Goal: Transaction & Acquisition: Book appointment/travel/reservation

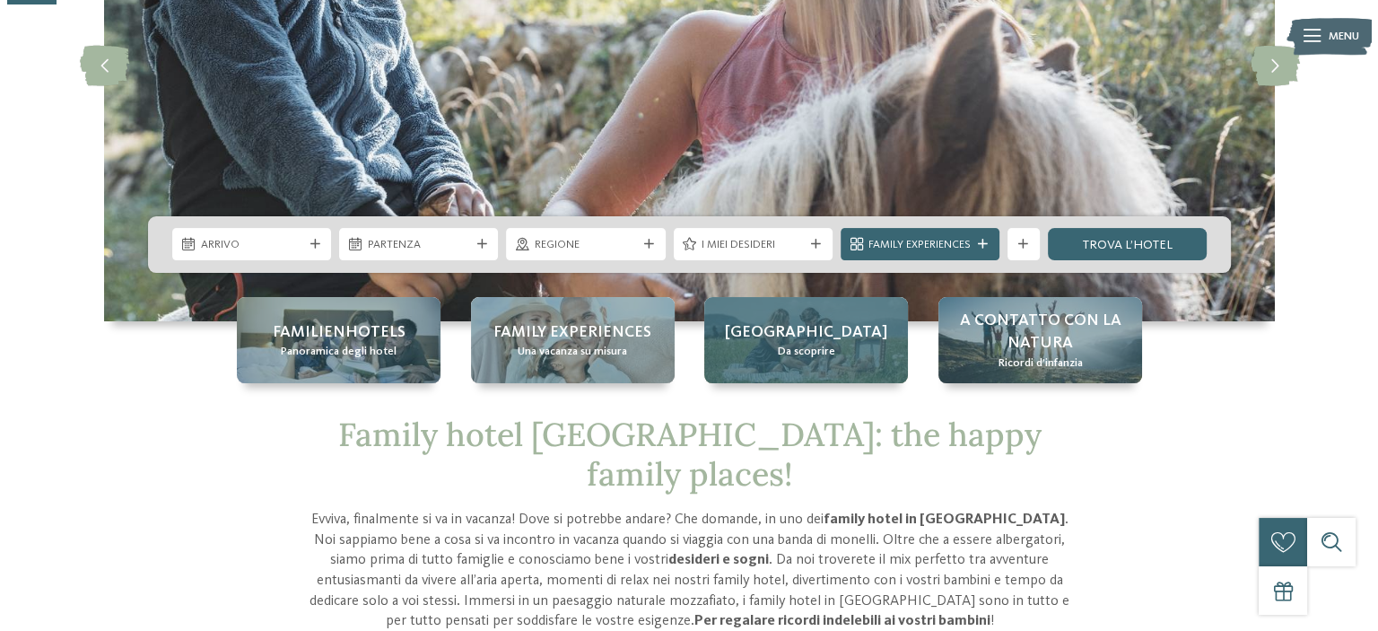
scroll to position [269, 0]
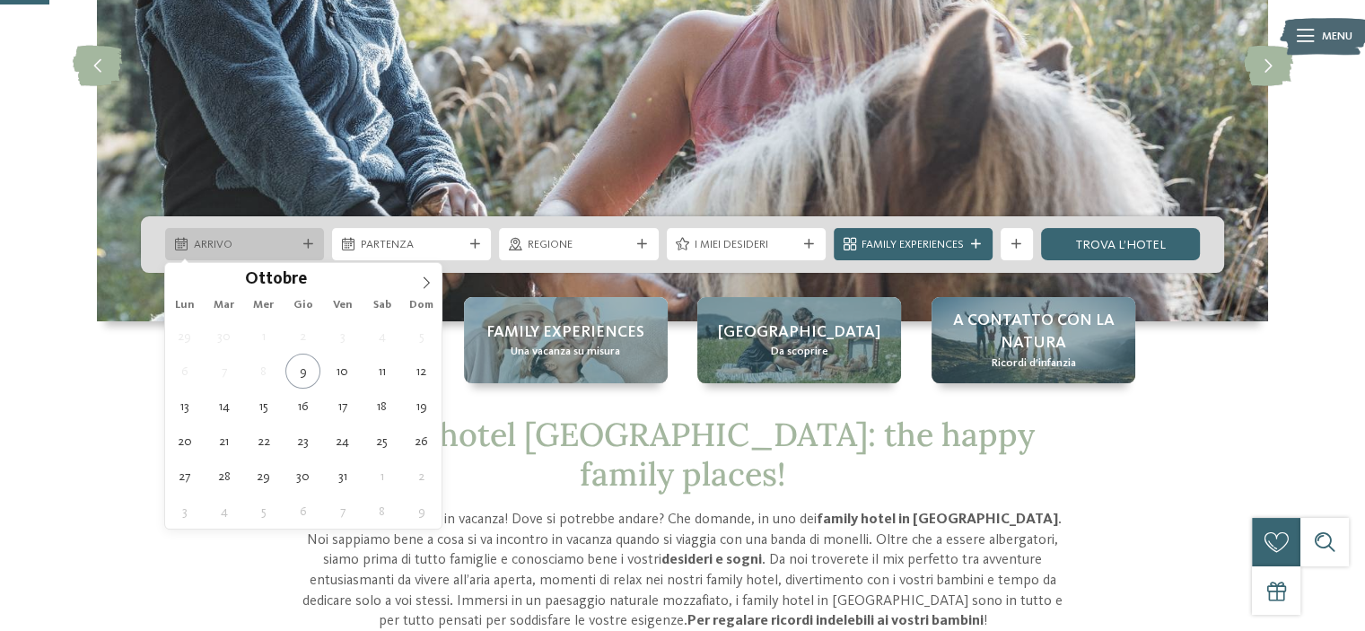
click at [297, 250] on div "Arrivo" at bounding box center [244, 244] width 110 height 17
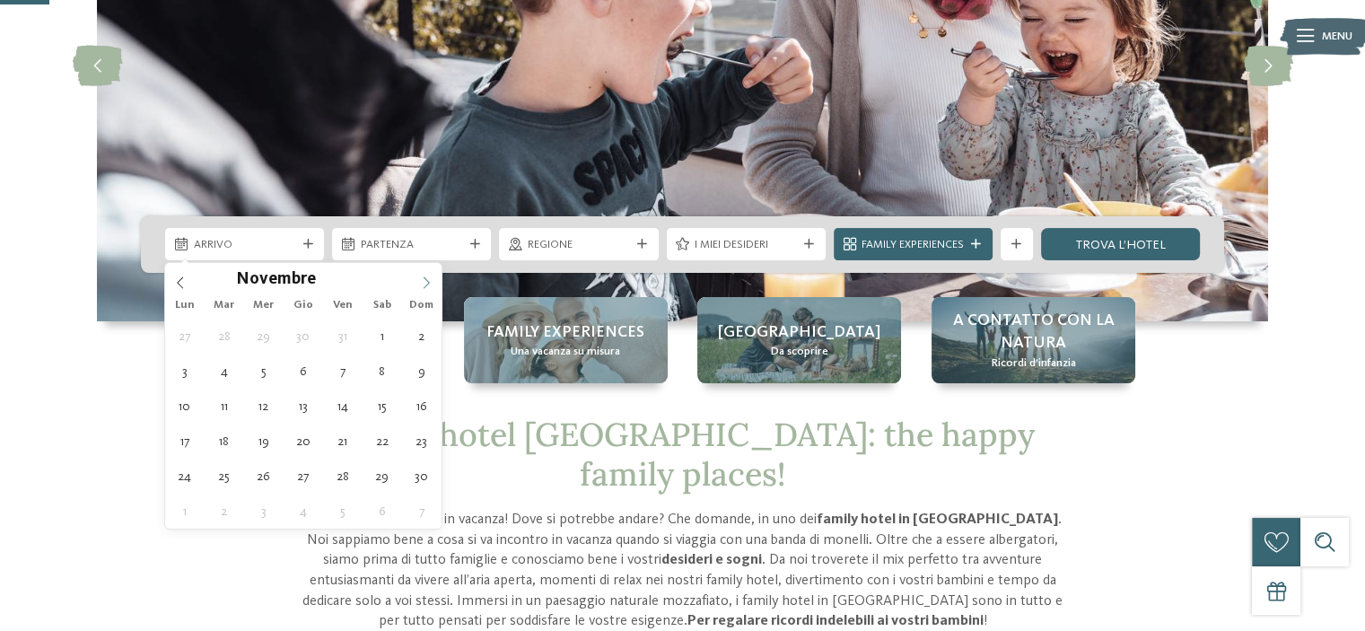
click at [429, 280] on icon at bounding box center [426, 282] width 13 height 13
type div "05.12.2025"
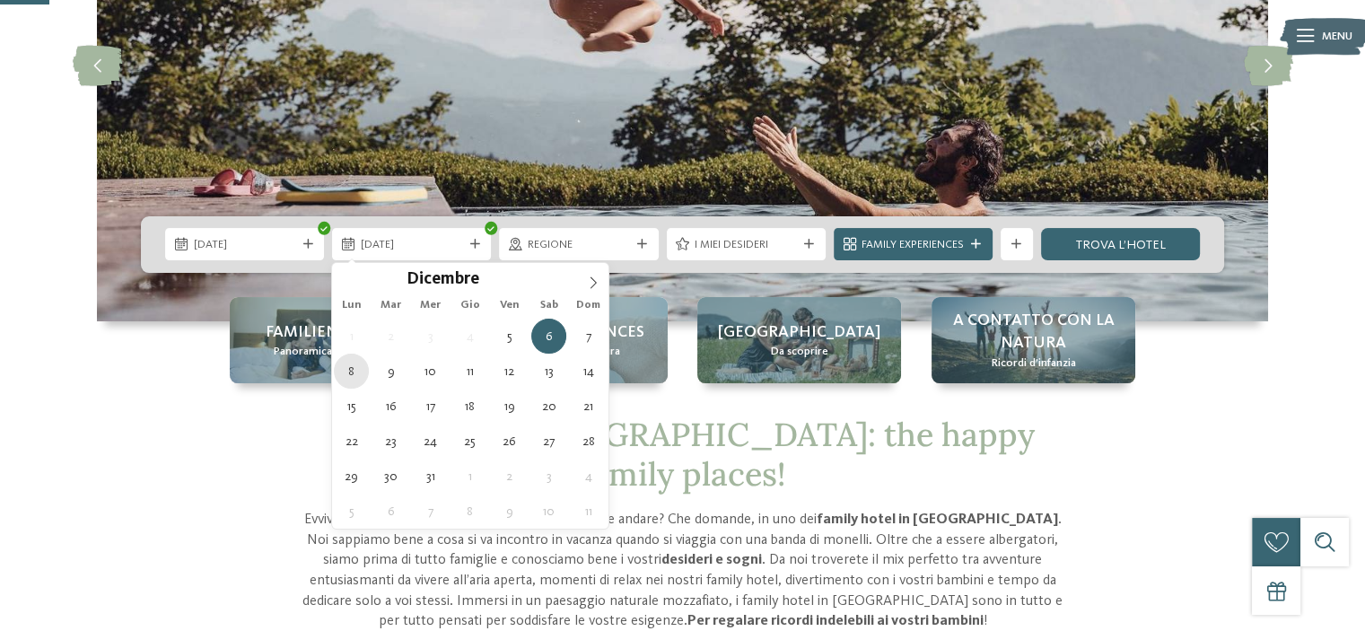
type div "08.12.2025"
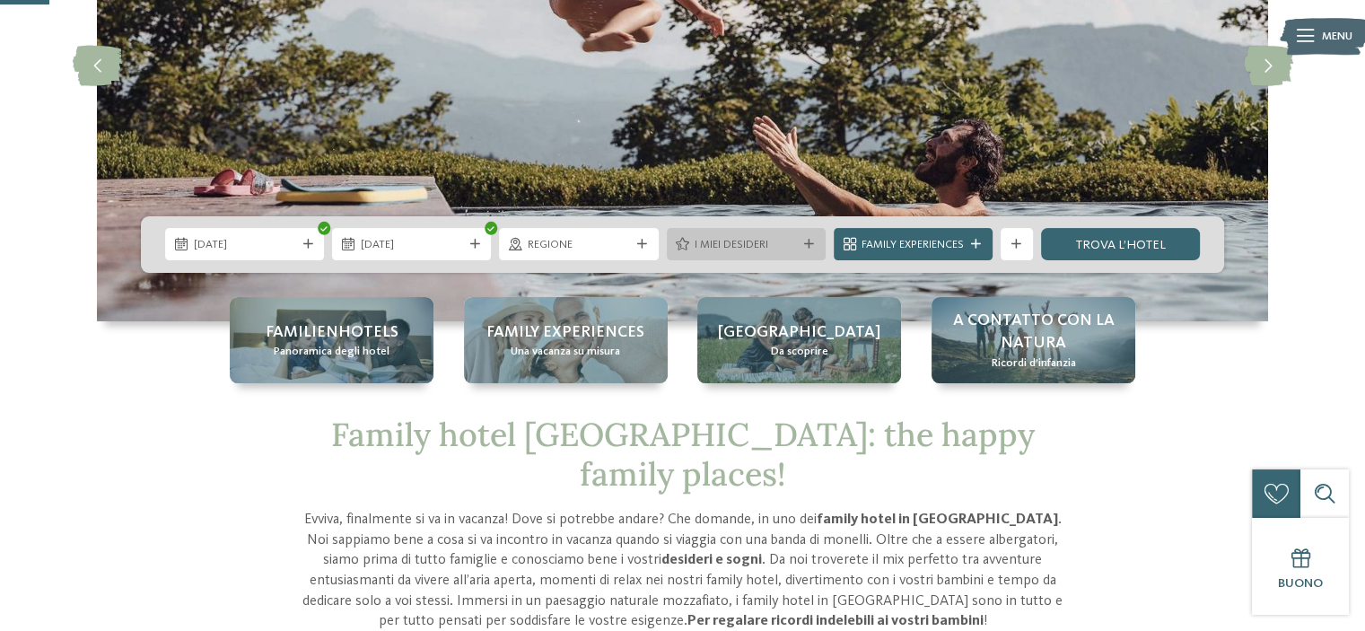
click at [782, 240] on span "I miei desideri" at bounding box center [745, 245] width 102 height 16
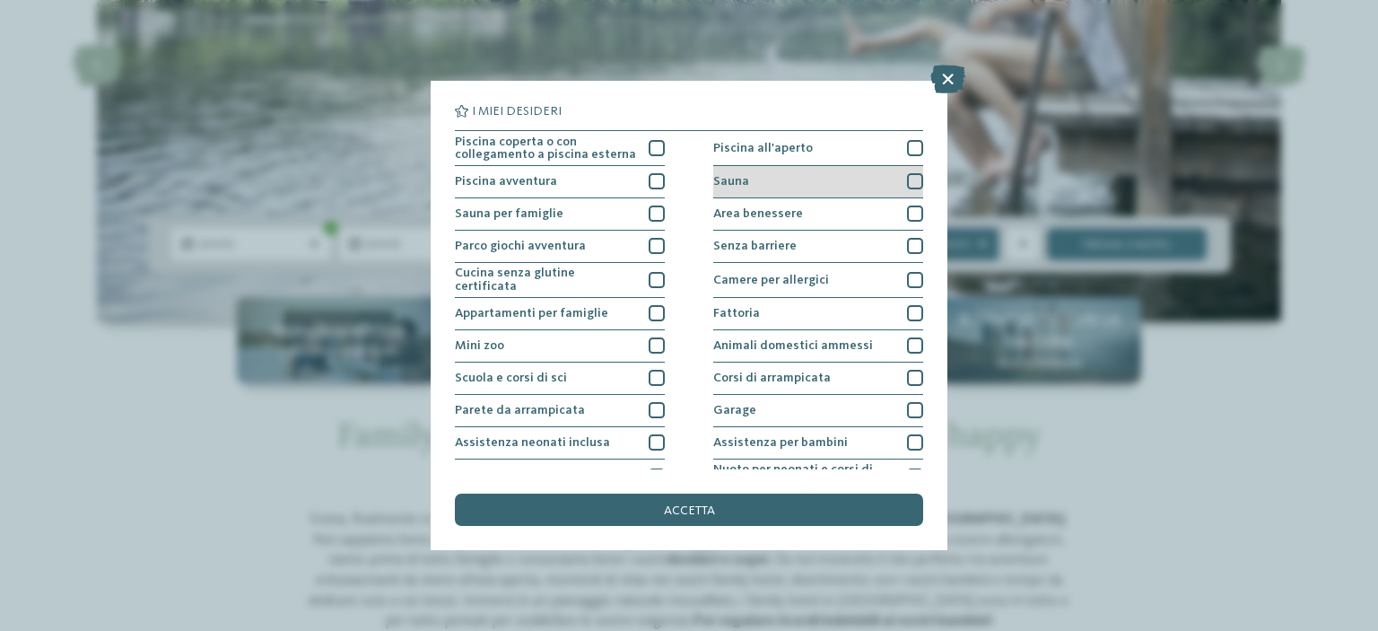
click at [908, 177] on div at bounding box center [915, 181] width 16 height 16
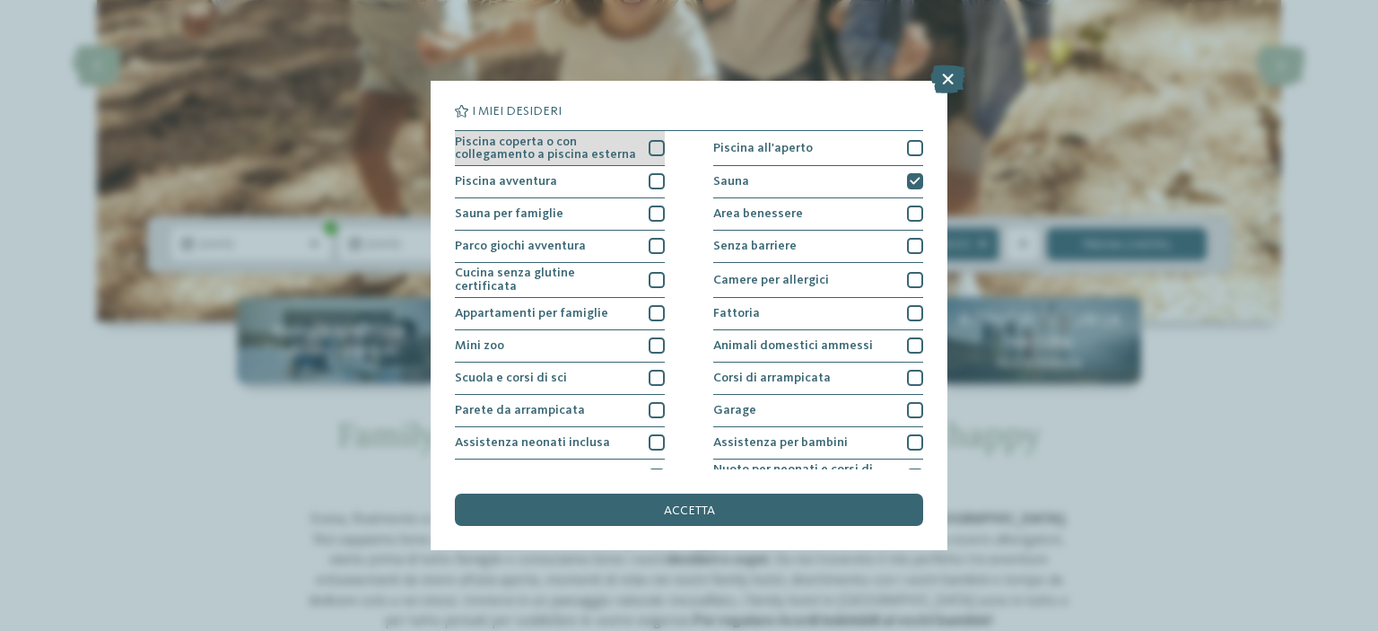
click at [650, 148] on div at bounding box center [657, 148] width 16 height 16
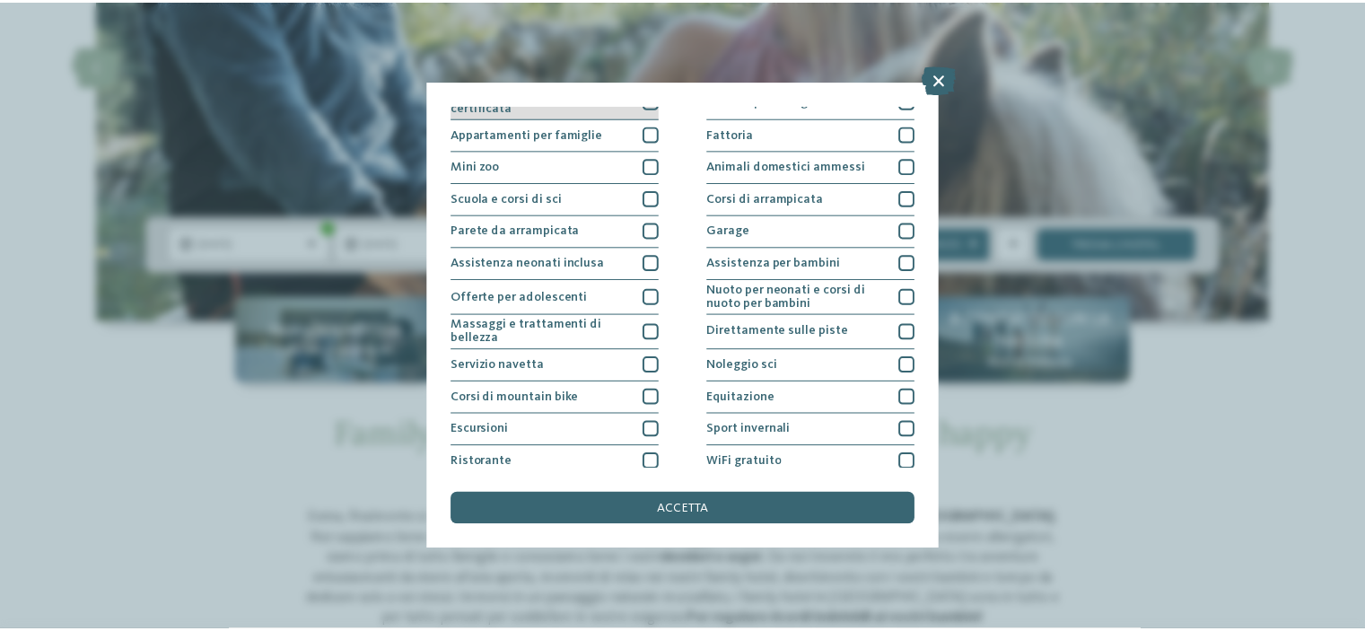
scroll to position [218, 0]
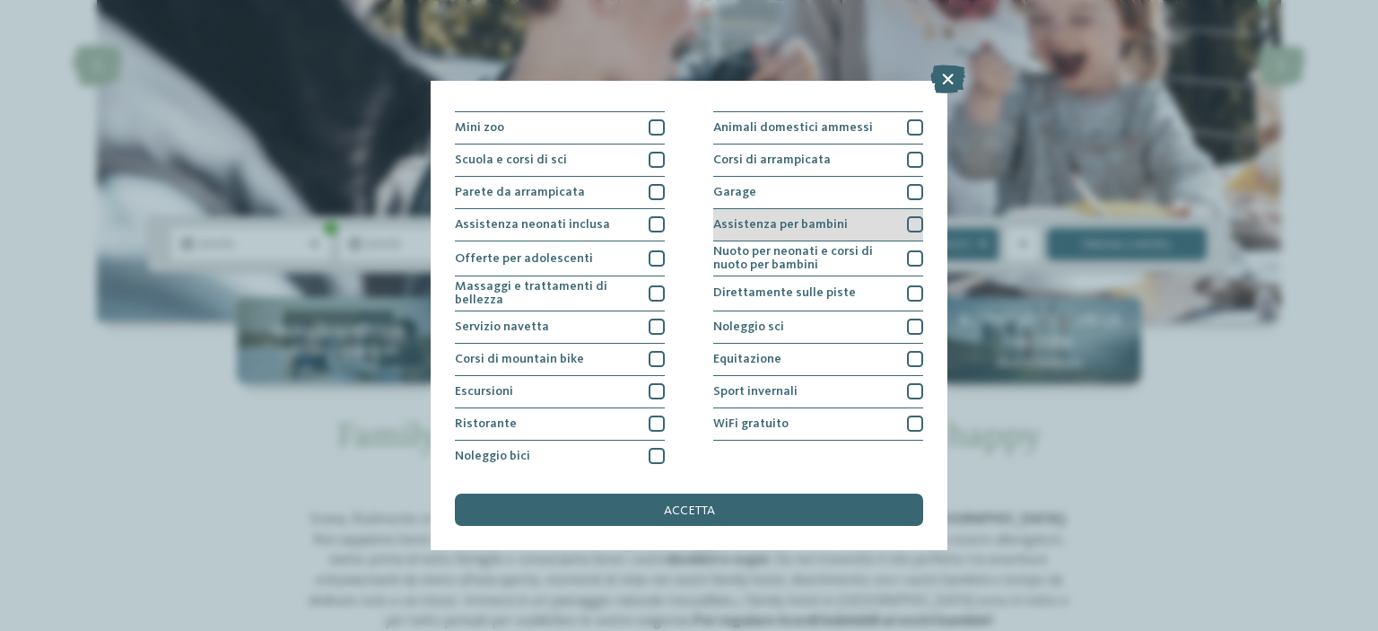
click at [907, 219] on div at bounding box center [915, 224] width 16 height 16
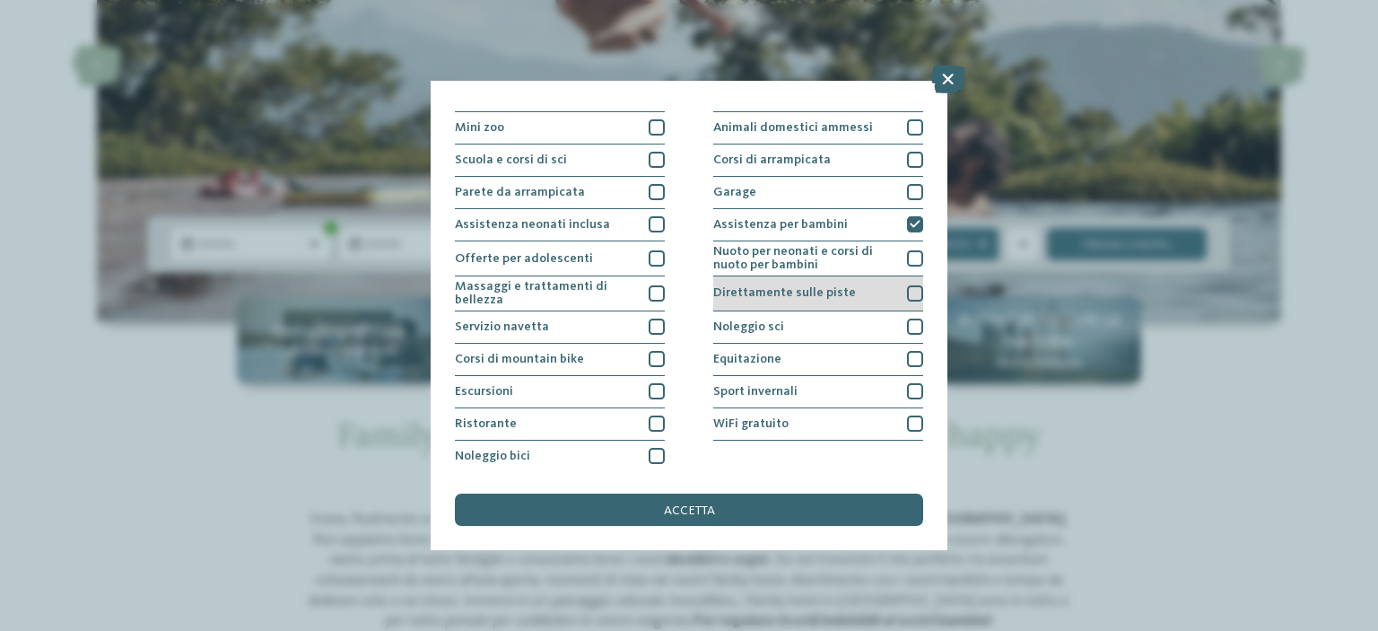
click at [907, 288] on div at bounding box center [915, 293] width 16 height 16
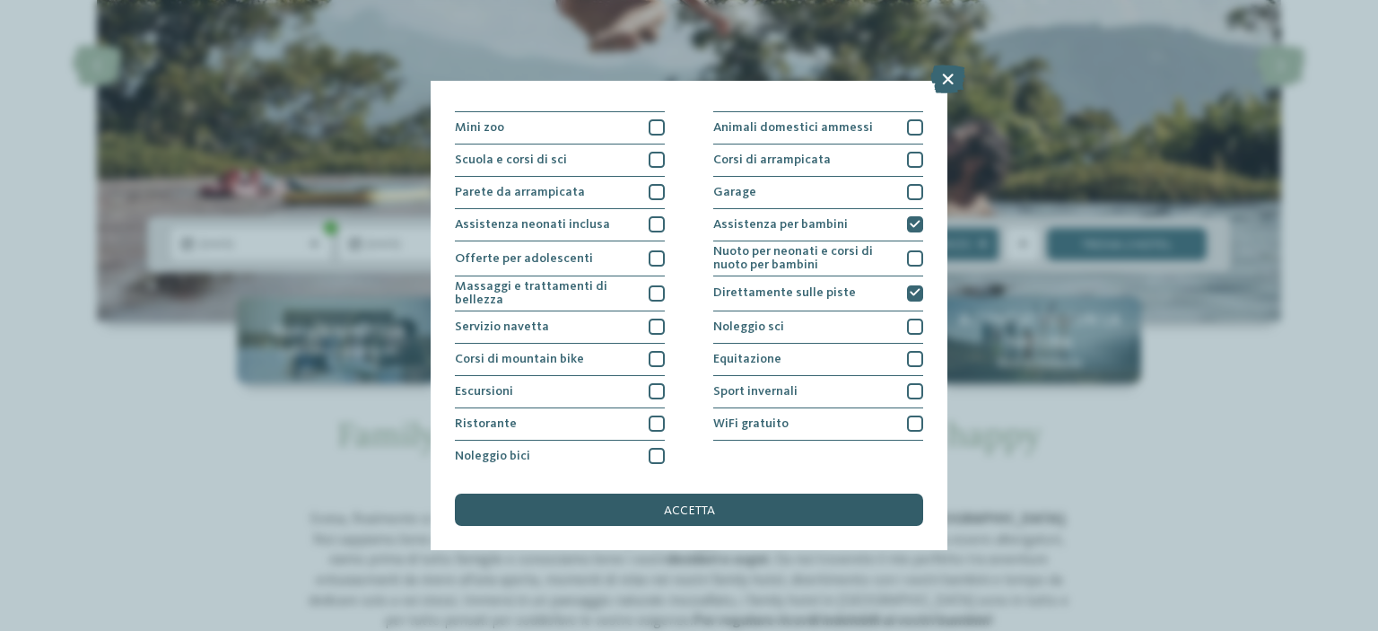
click at [738, 508] on div "accetta" at bounding box center [689, 509] width 468 height 32
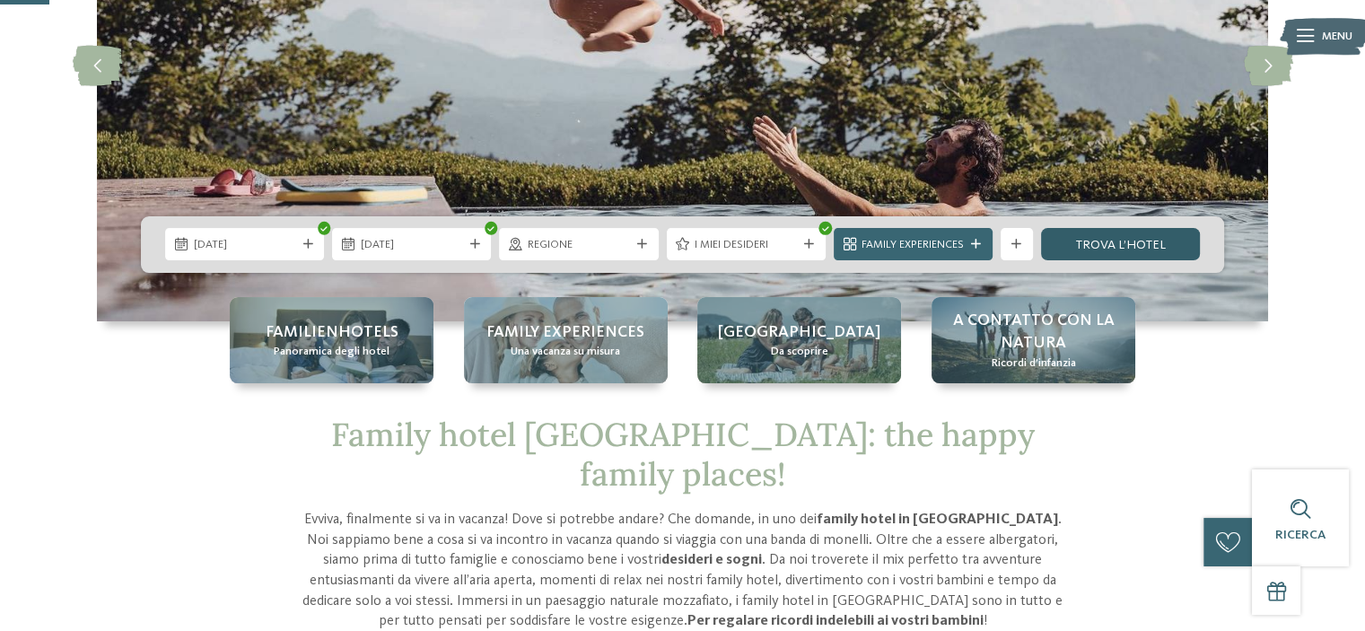
click at [1109, 239] on link "trova l’hotel" at bounding box center [1120, 244] width 159 height 32
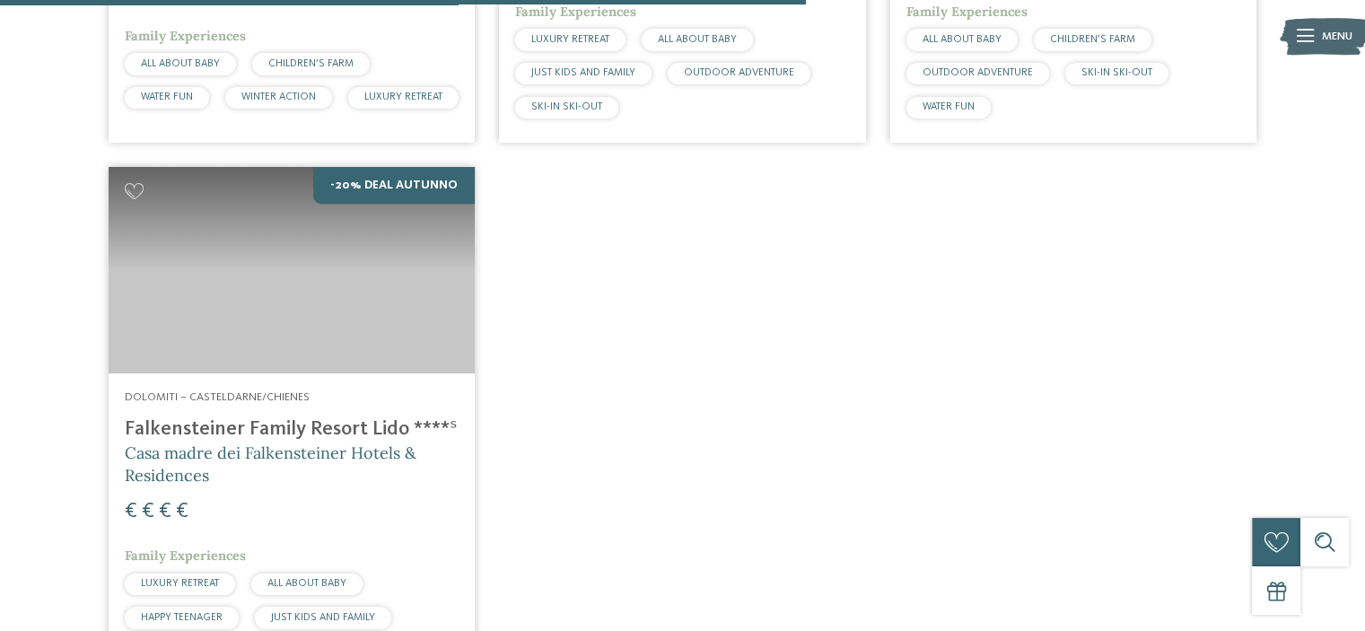
scroll to position [1686, 0]
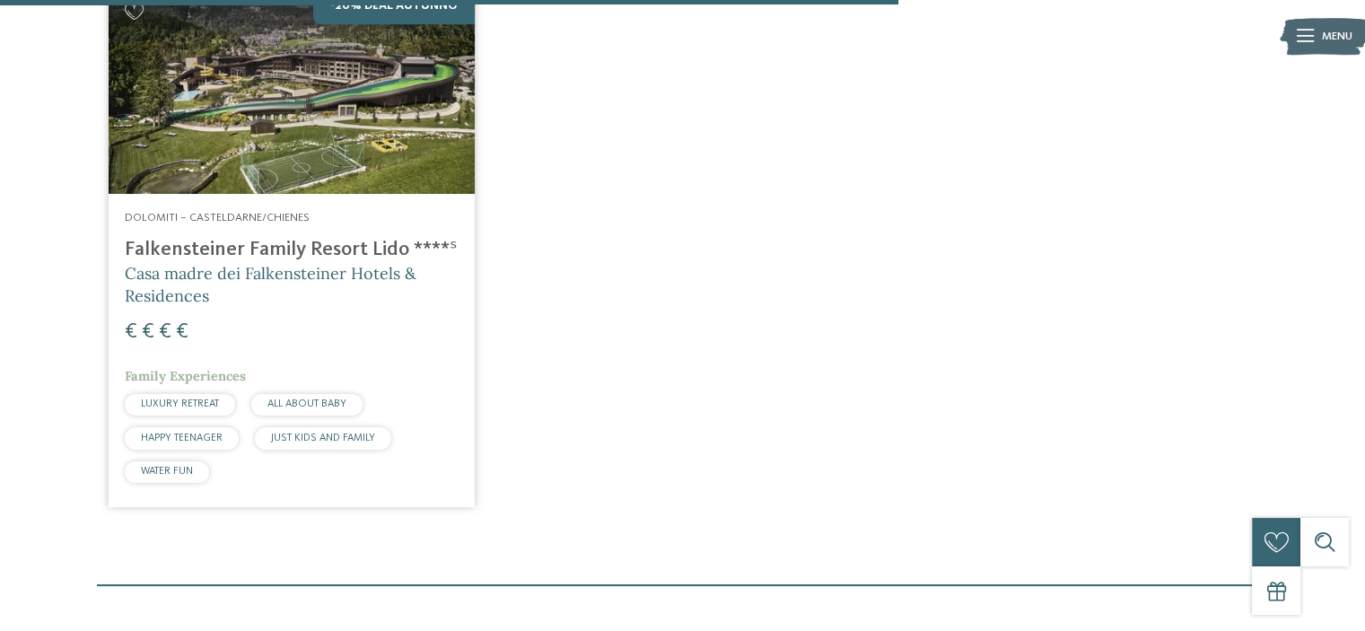
click at [280, 137] on img at bounding box center [292, 90] width 366 height 206
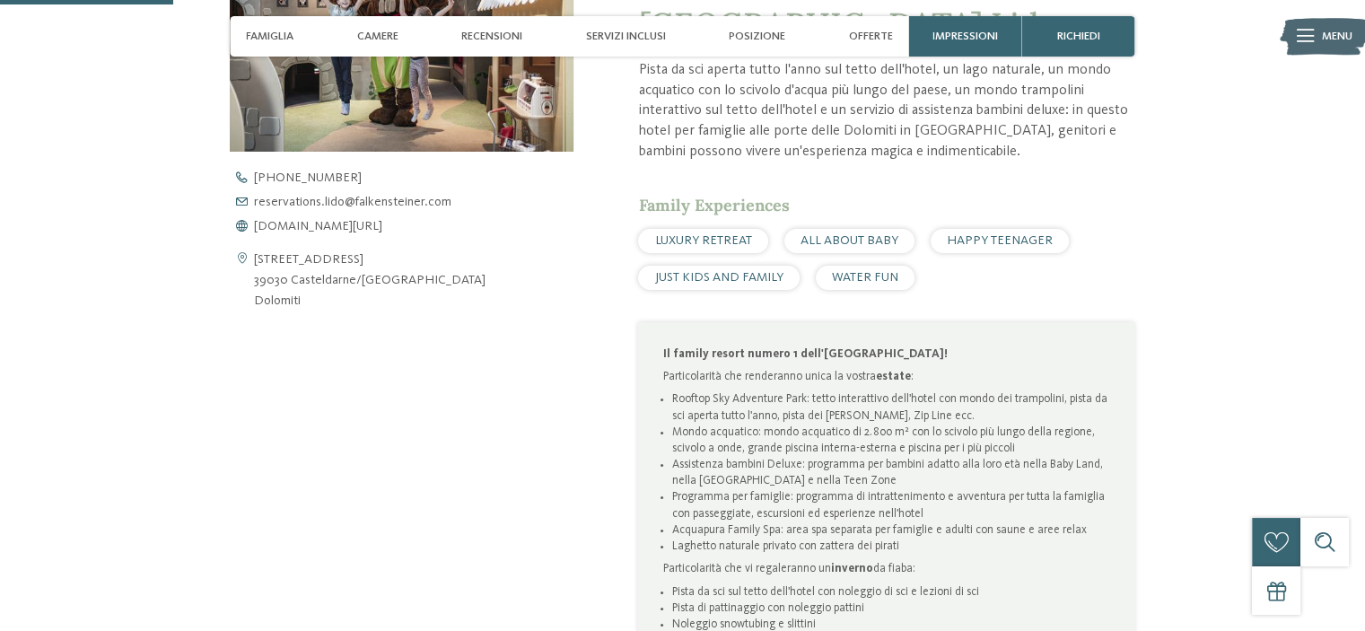
scroll to position [718, 0]
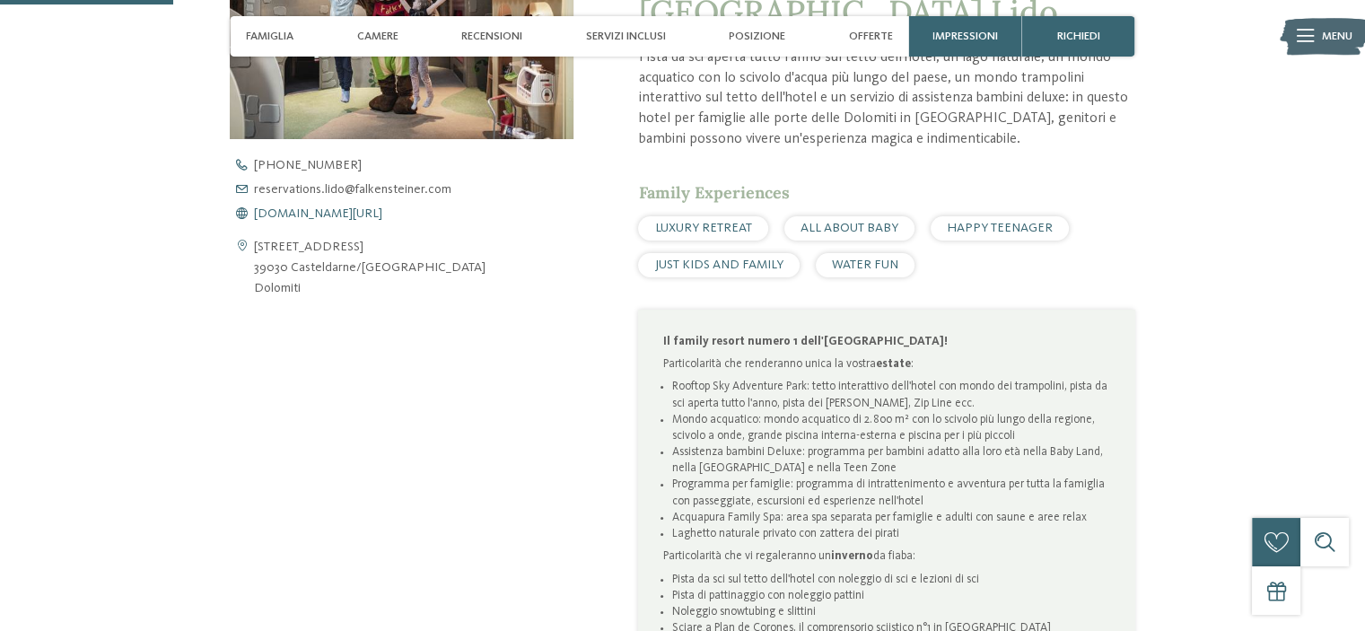
click at [382, 214] on span "www.falkensteiner.com/it/family-resort-lido" at bounding box center [318, 213] width 128 height 13
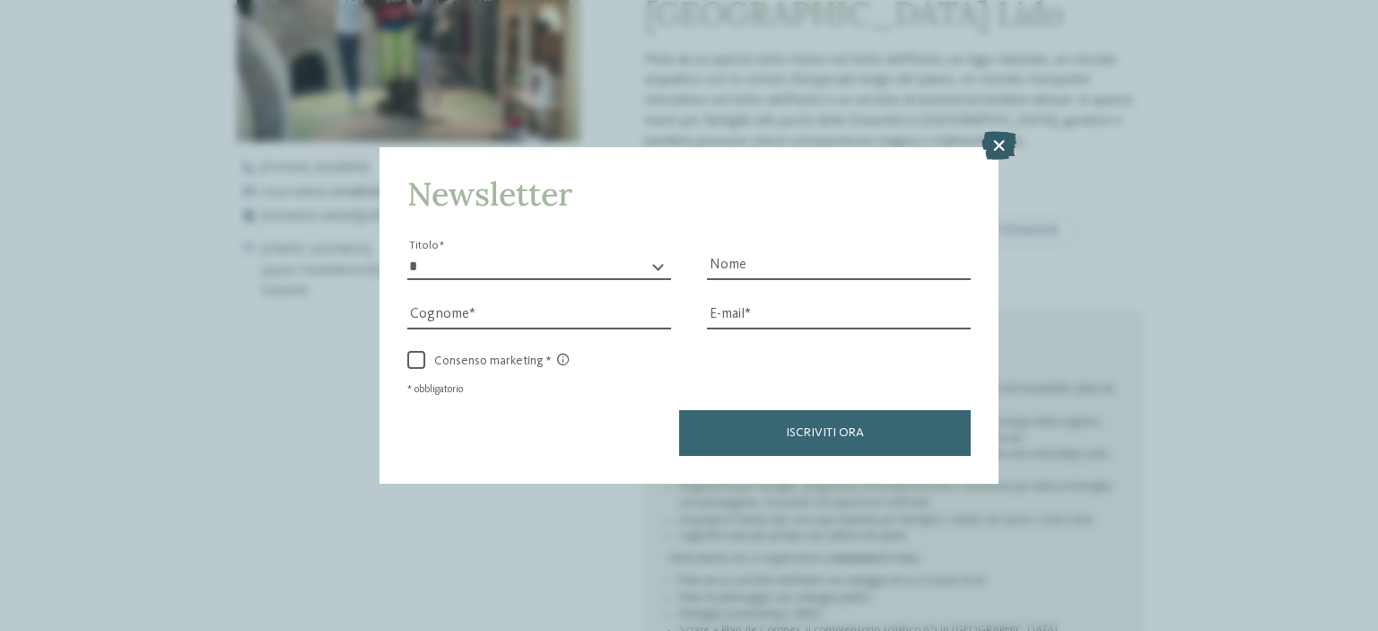
click at [995, 143] on icon at bounding box center [999, 145] width 35 height 29
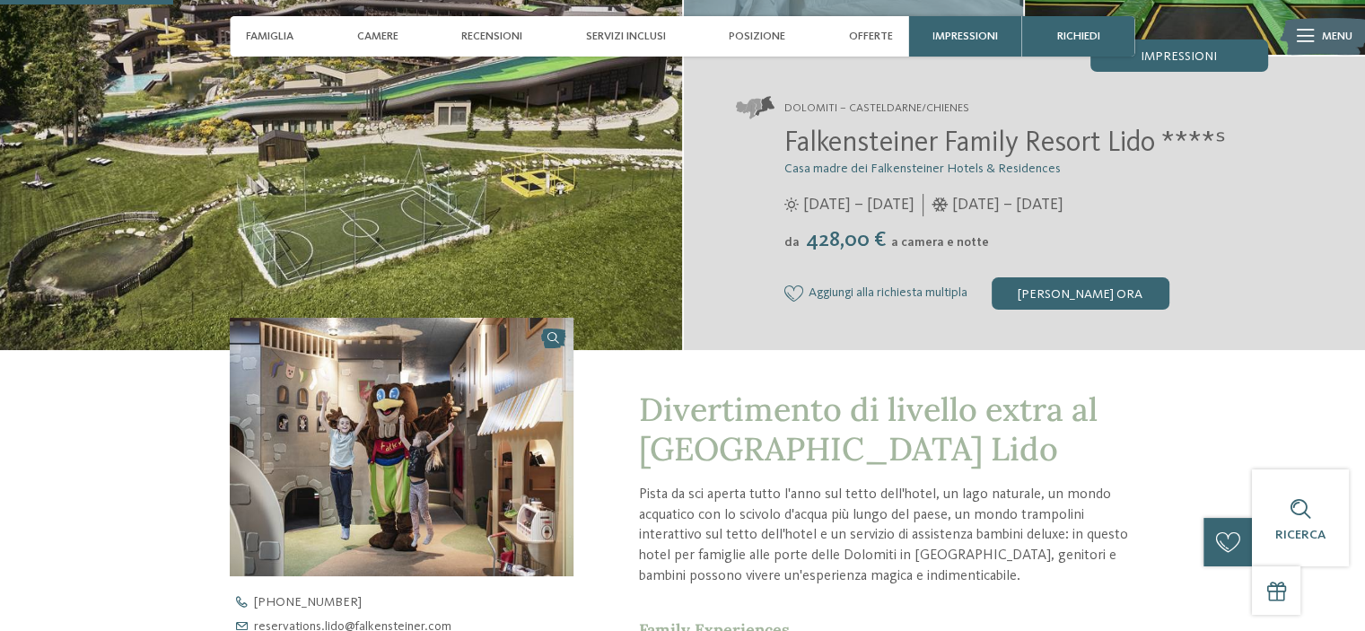
scroll to position [90, 0]
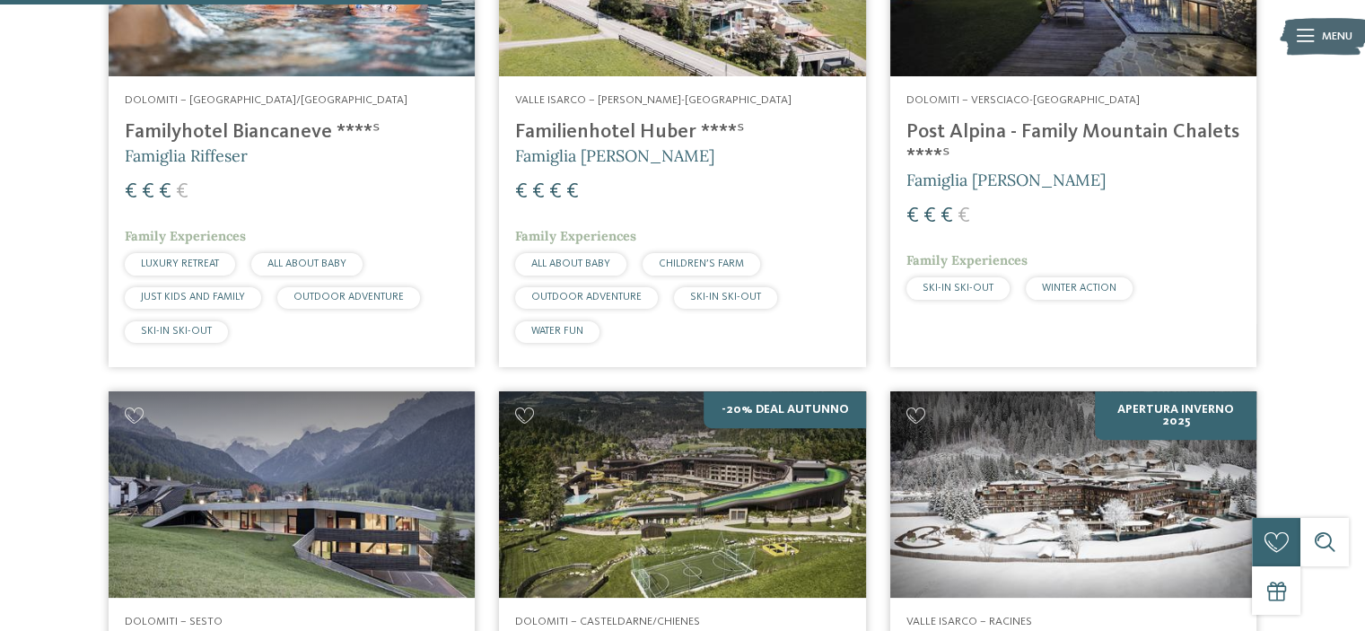
scroll to position [878, 0]
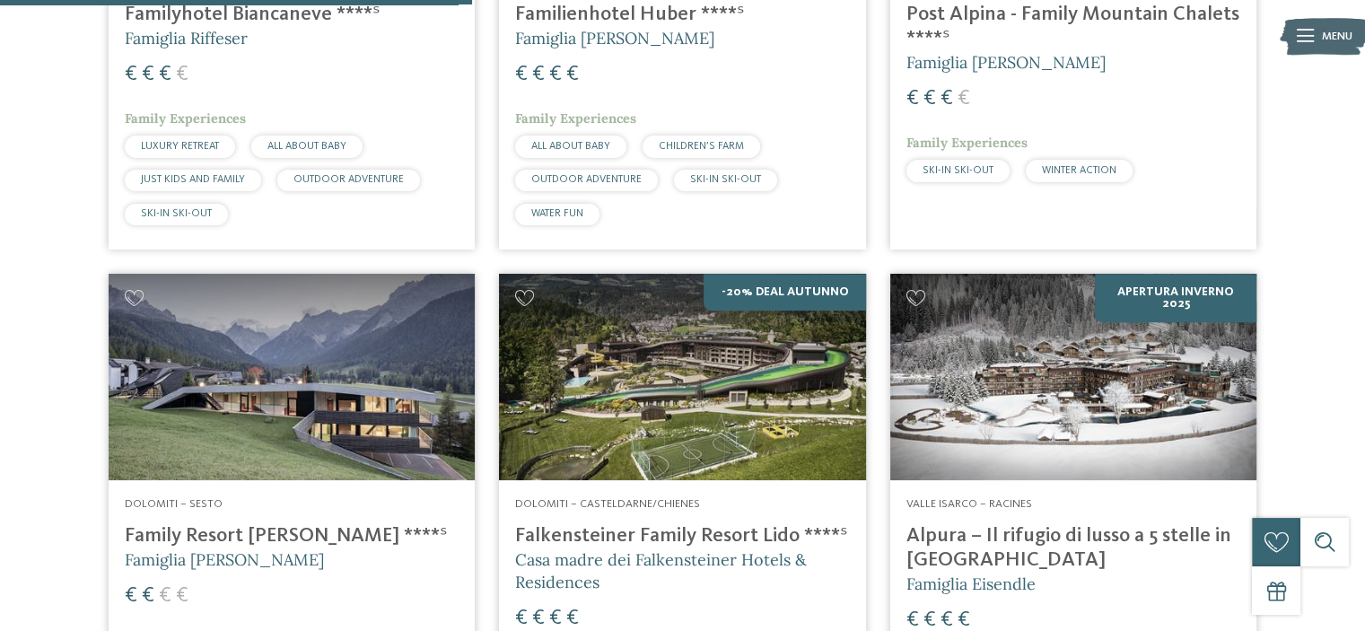
click at [1115, 368] on img at bounding box center [1073, 377] width 366 height 206
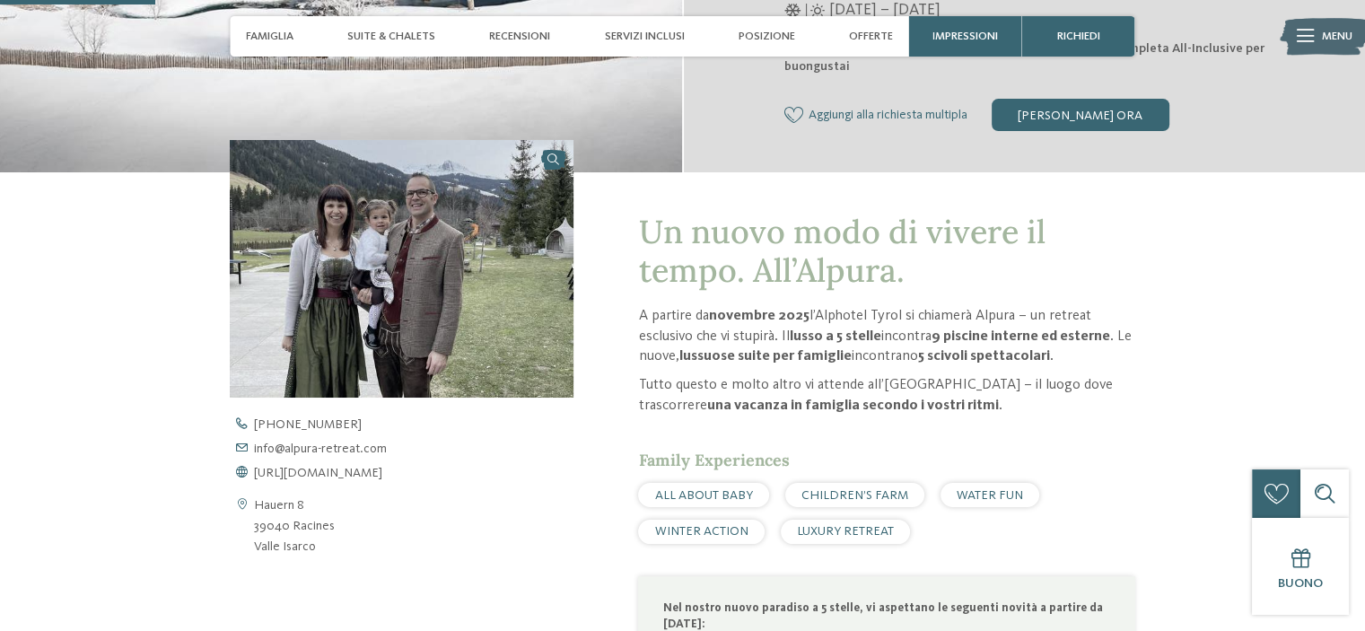
scroll to position [628, 0]
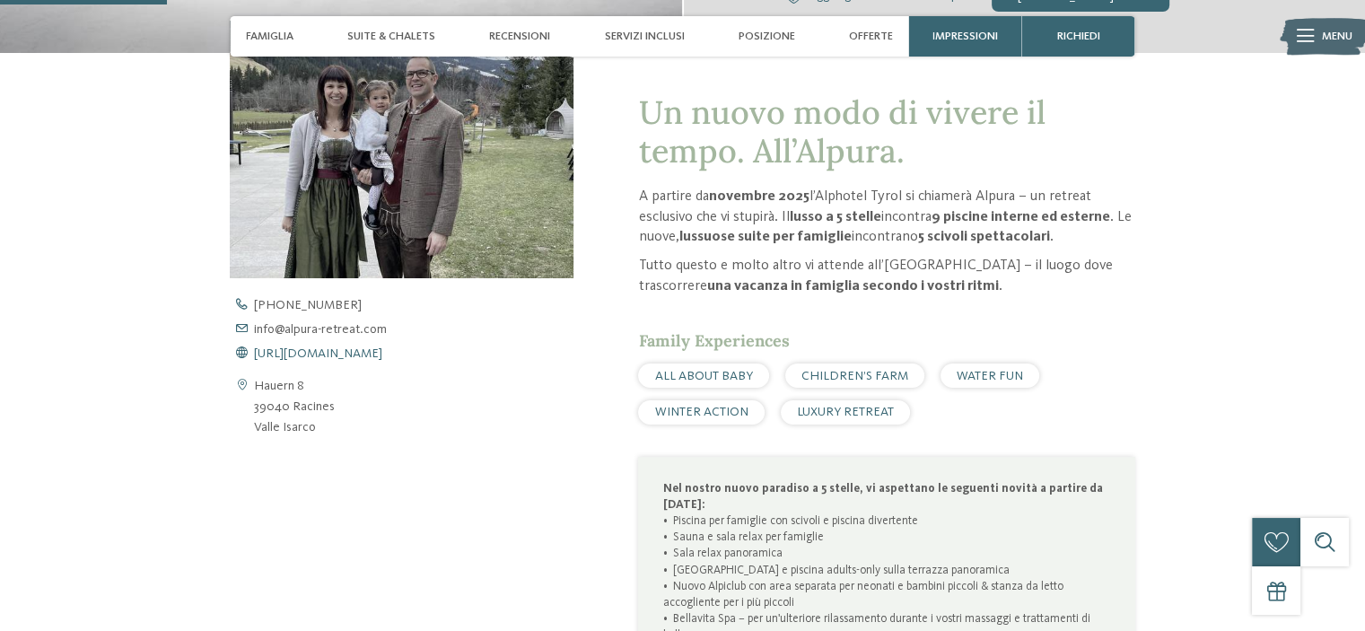
click at [339, 351] on span "https://www.alpura-retreat.com/it" at bounding box center [318, 353] width 128 height 13
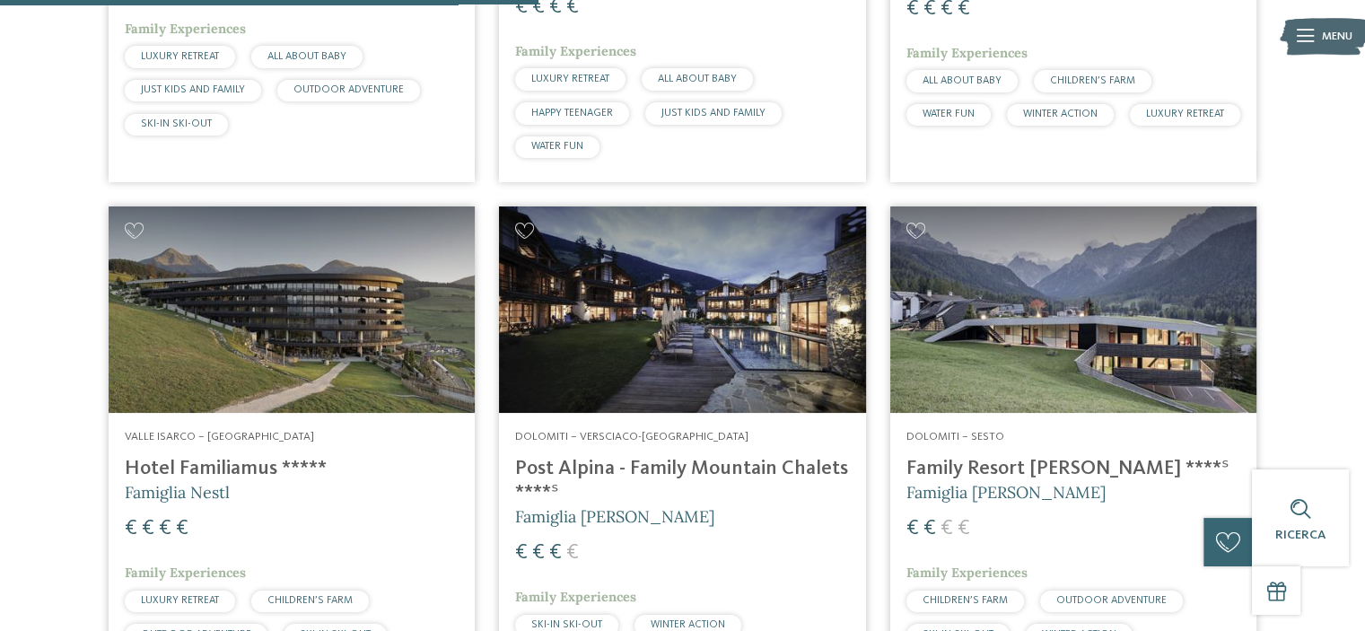
scroll to position [1058, 0]
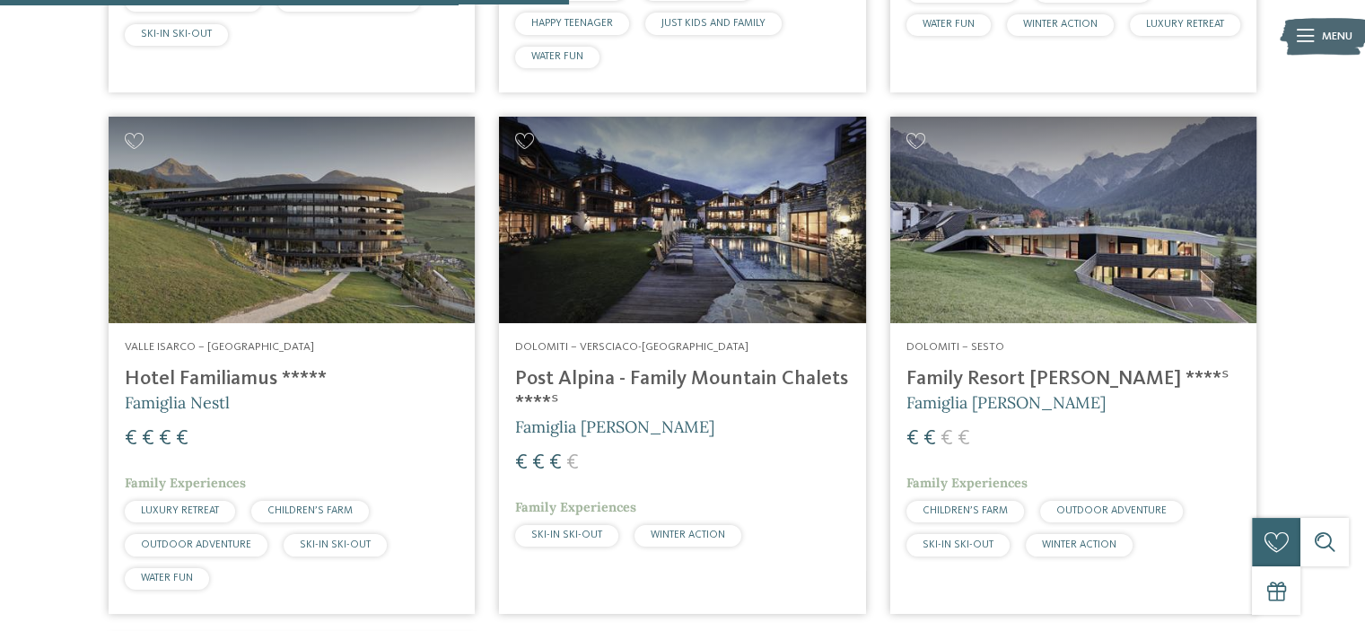
click at [278, 257] on img at bounding box center [292, 220] width 366 height 206
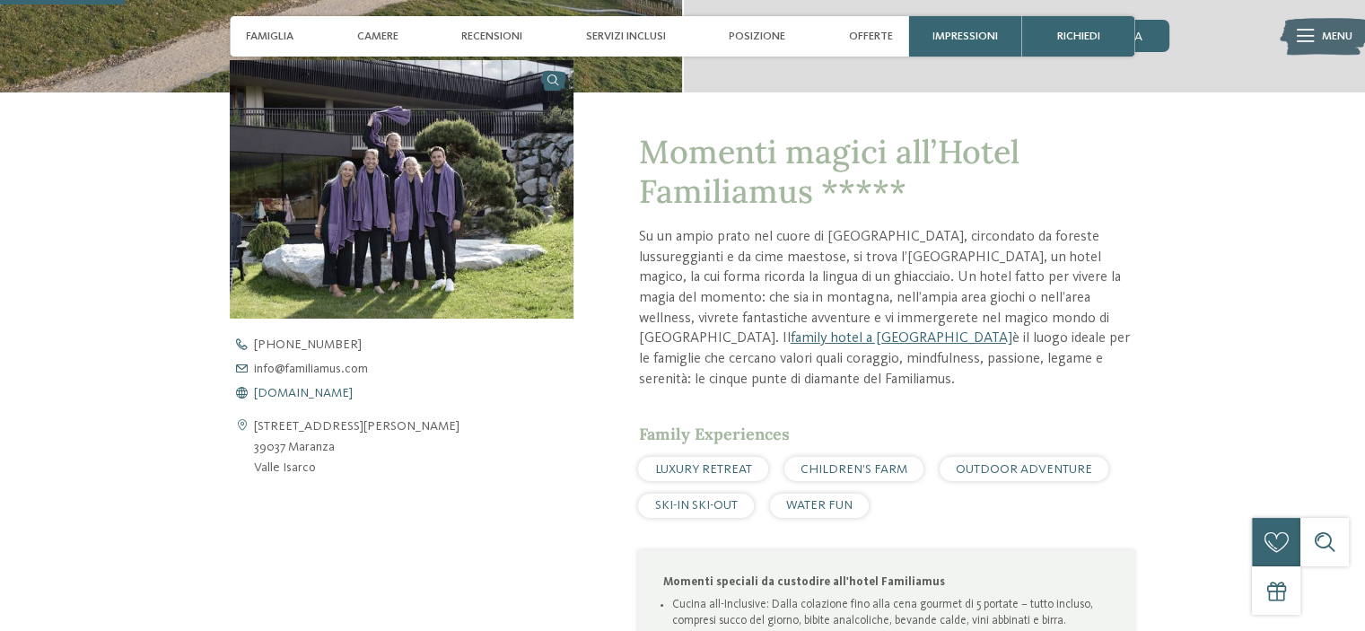
click at [327, 387] on span "www.familiamus.com" at bounding box center [303, 393] width 99 height 13
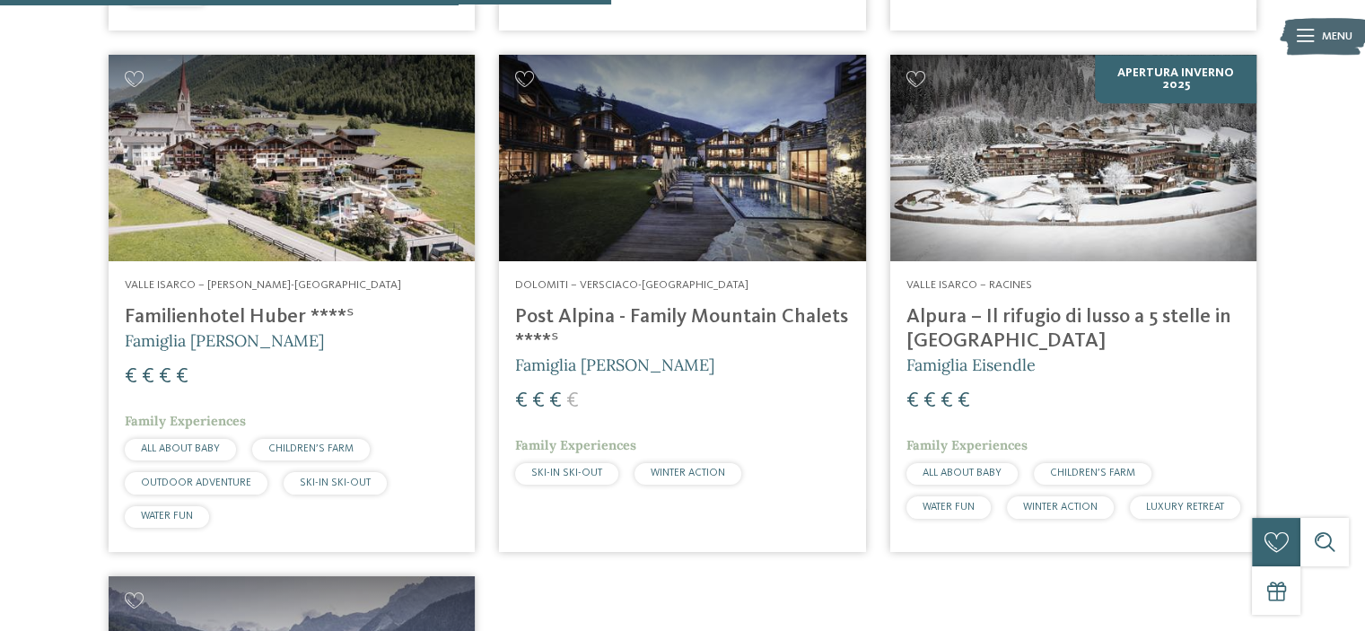
scroll to position [1148, 0]
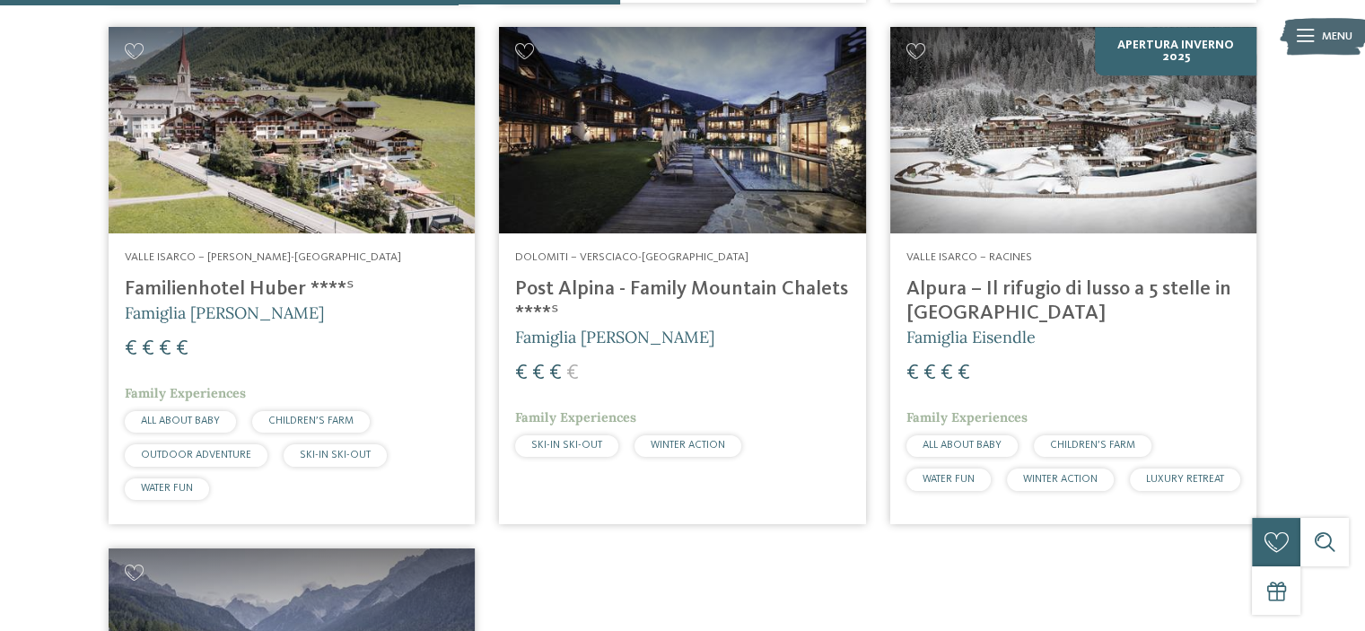
click at [689, 165] on img at bounding box center [682, 130] width 366 height 206
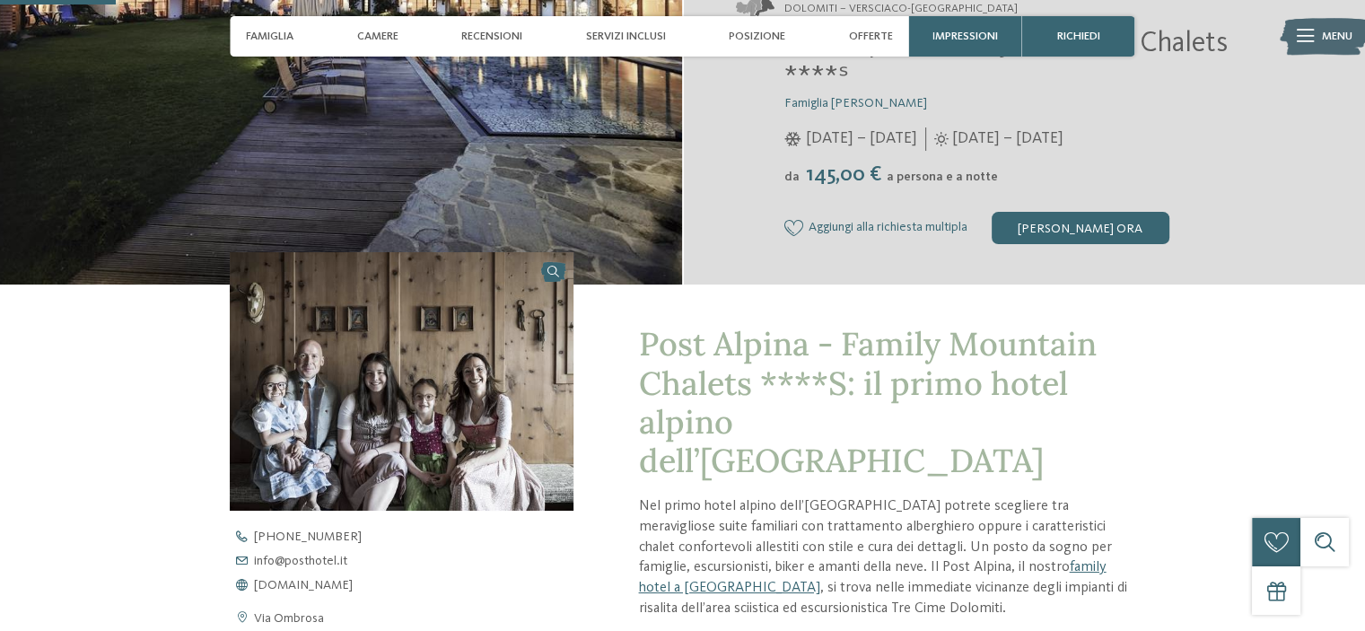
scroll to position [538, 0]
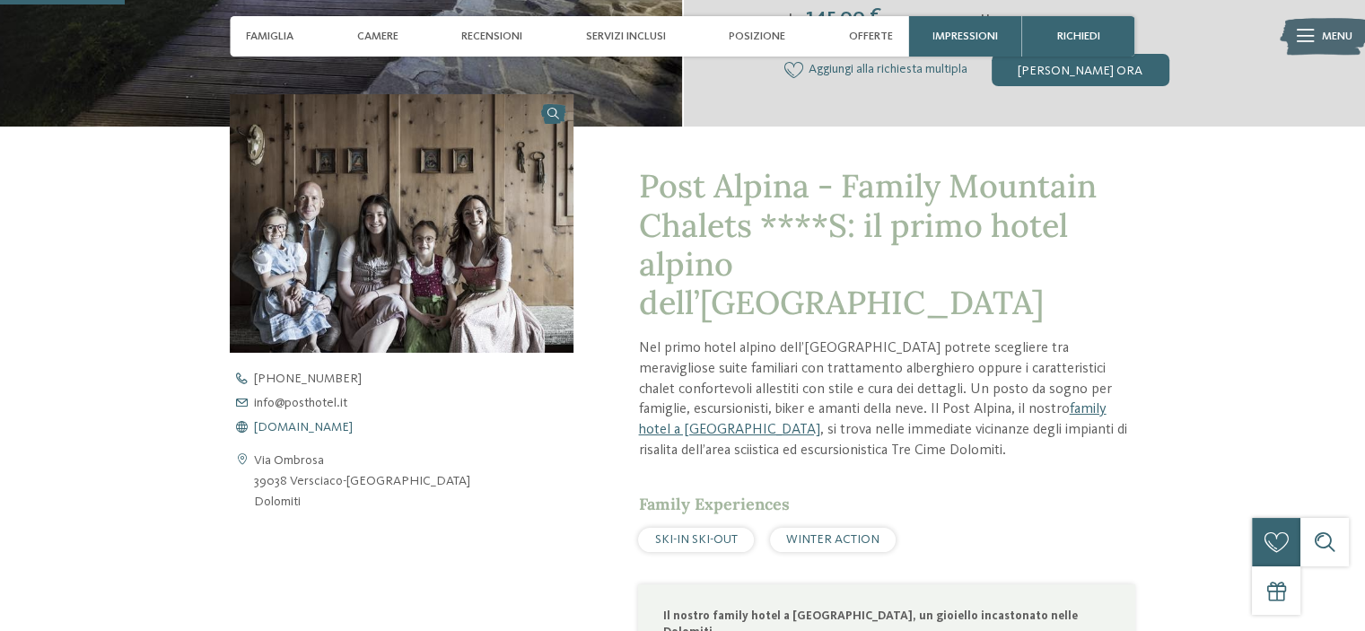
click at [290, 430] on span "[DOMAIN_NAME]" at bounding box center [303, 427] width 99 height 13
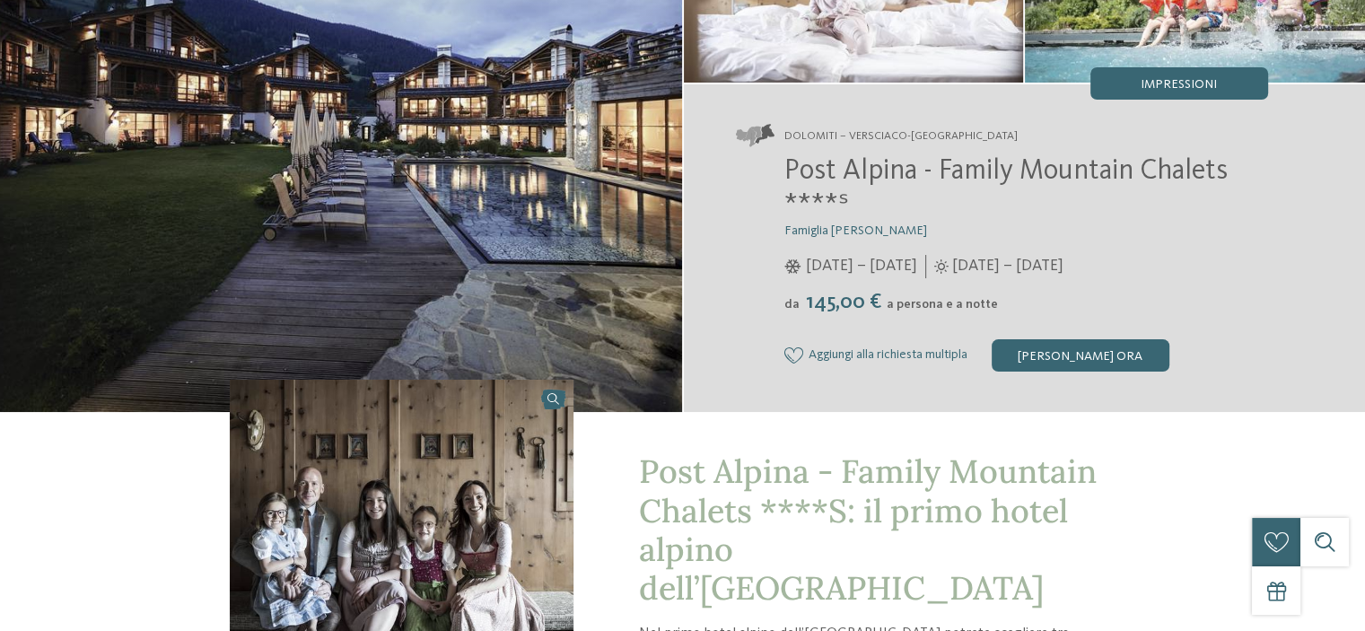
scroll to position [0, 0]
